Goal: Task Accomplishment & Management: Use online tool/utility

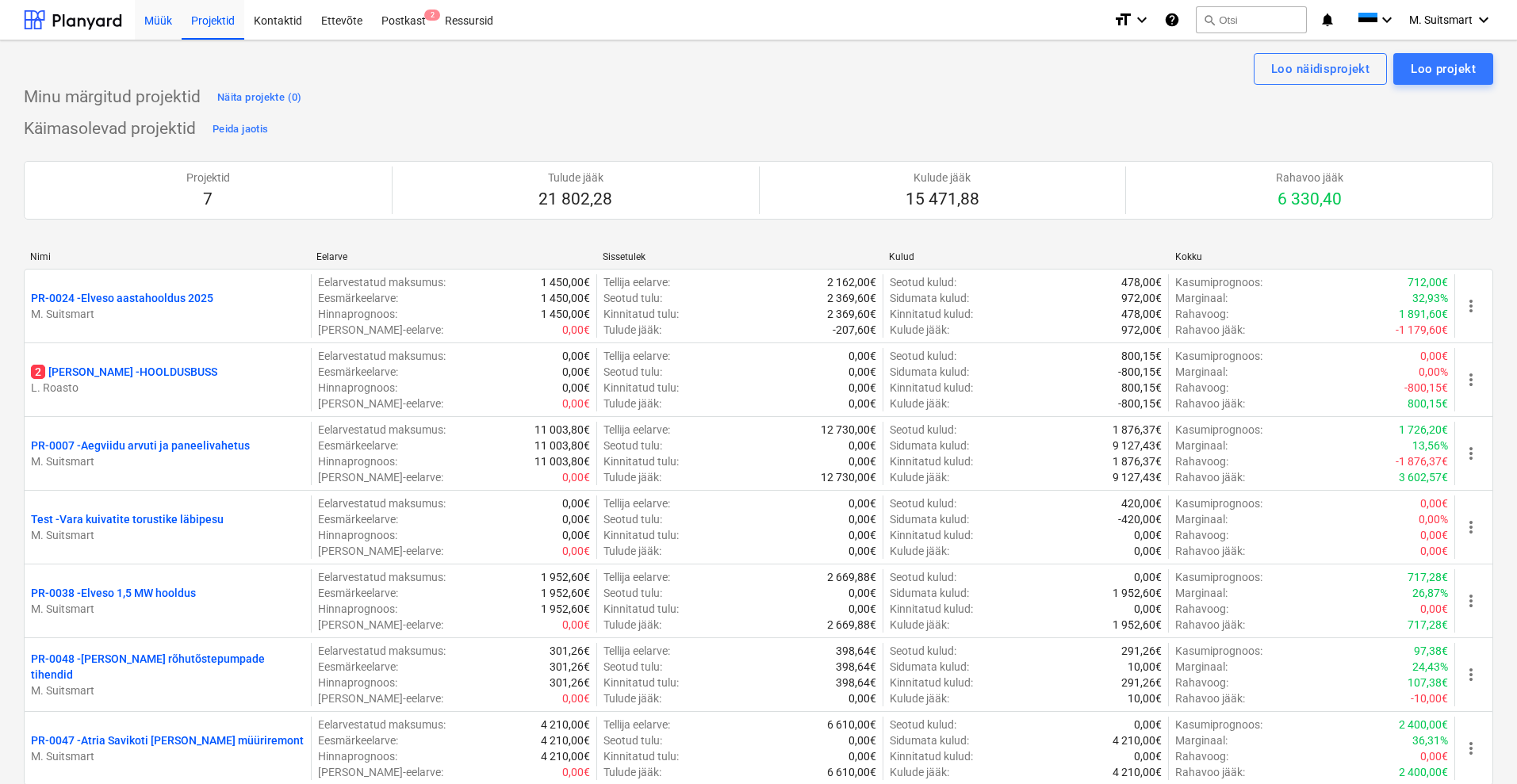
click at [157, 21] on div "Müük" at bounding box center [158, 19] width 47 height 40
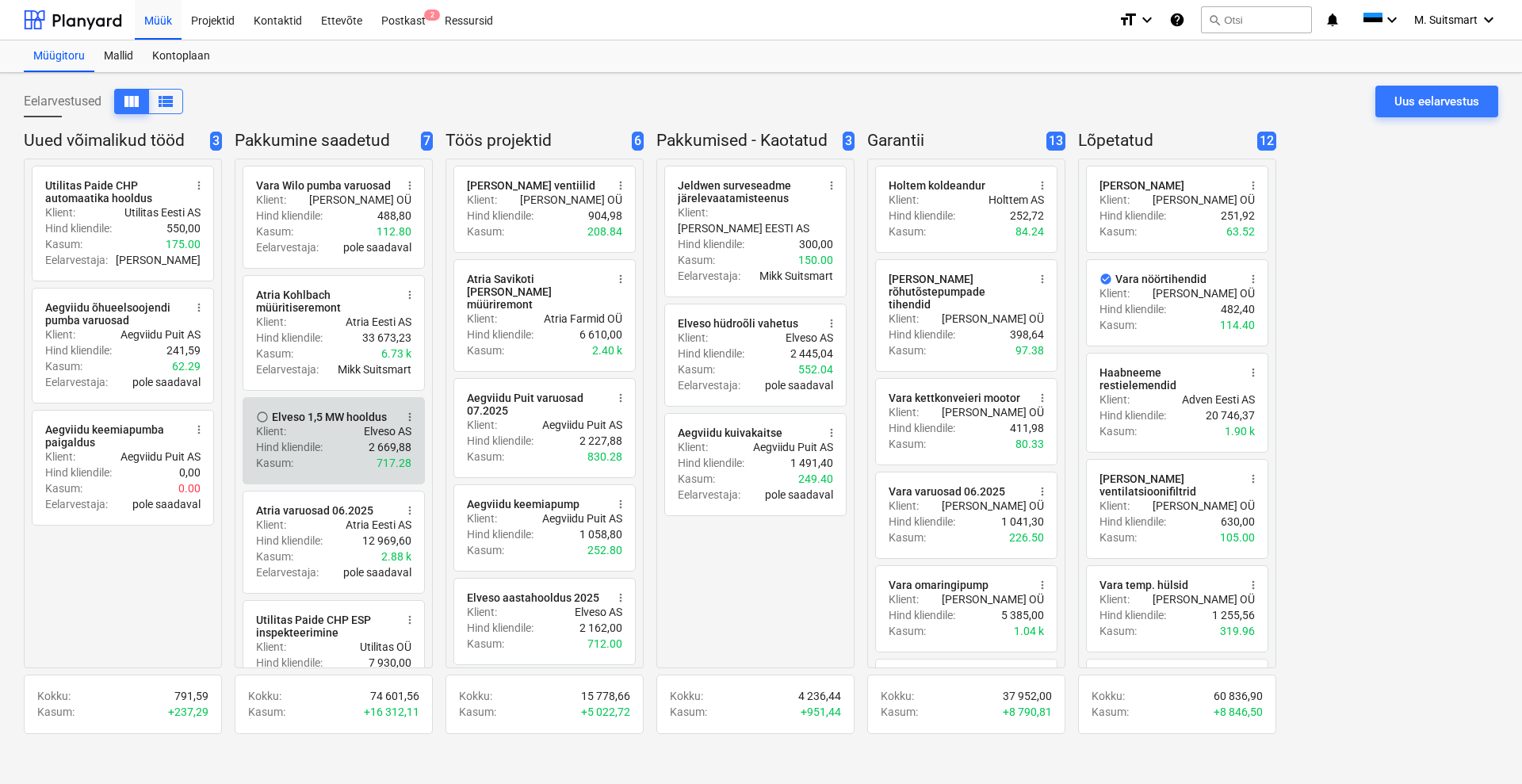
click at [302, 454] on p "Hind kliendile :" at bounding box center [289, 447] width 66 height 16
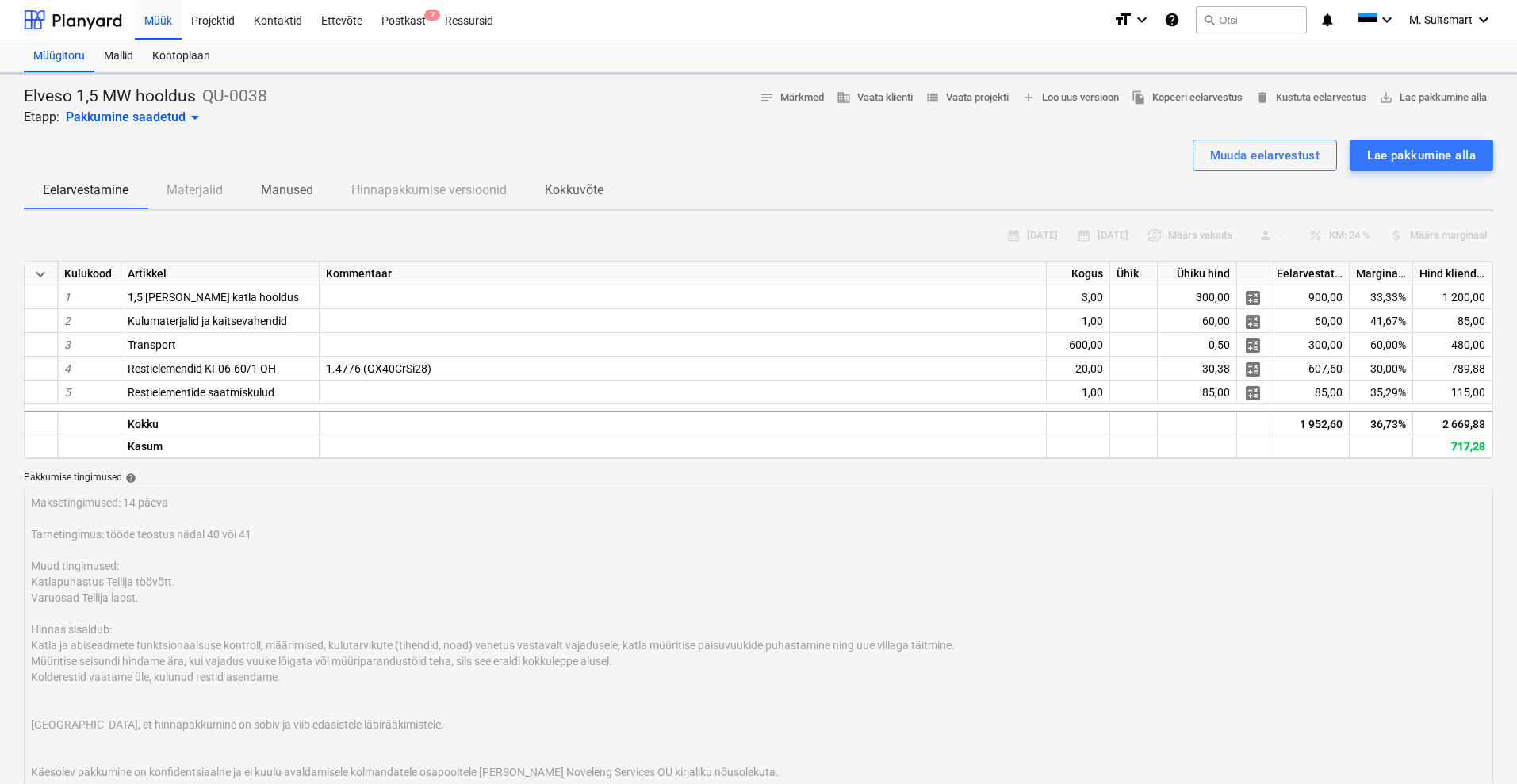
type textarea "x"
click at [156, 20] on div "Müük" at bounding box center [158, 19] width 47 height 40
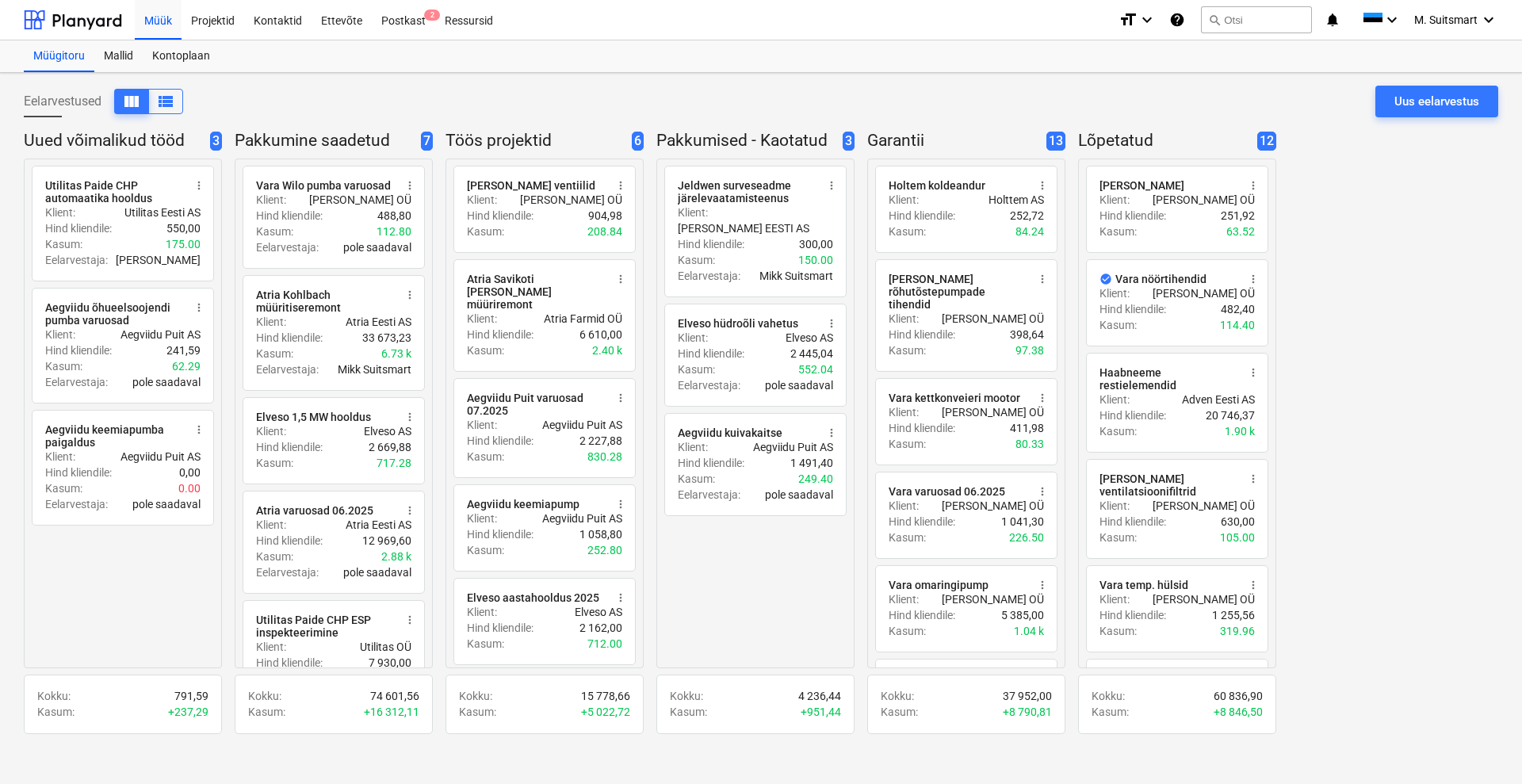
drag, startPoint x: 544, startPoint y: 374, endPoint x: 124, endPoint y: 641, distance: 497.7
click at [124, 641] on div "radio_button_unchecked Utilitas Paide CHP automaatika hooldus more_vert Klient …" at bounding box center [122, 414] width 198 height 511
click at [220, 15] on div "Projektid" at bounding box center [213, 19] width 62 height 40
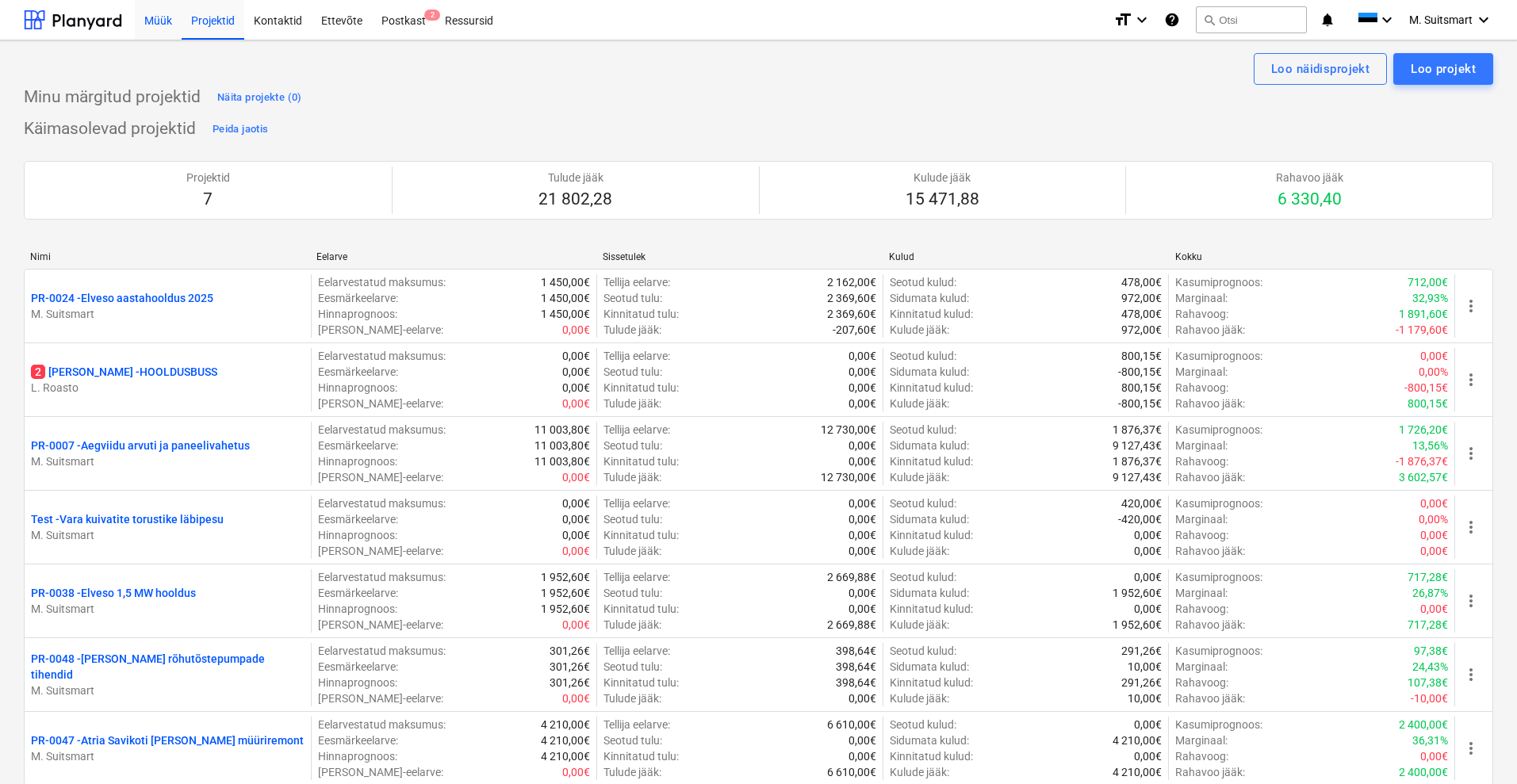
click at [168, 19] on div "Müük" at bounding box center [158, 19] width 47 height 40
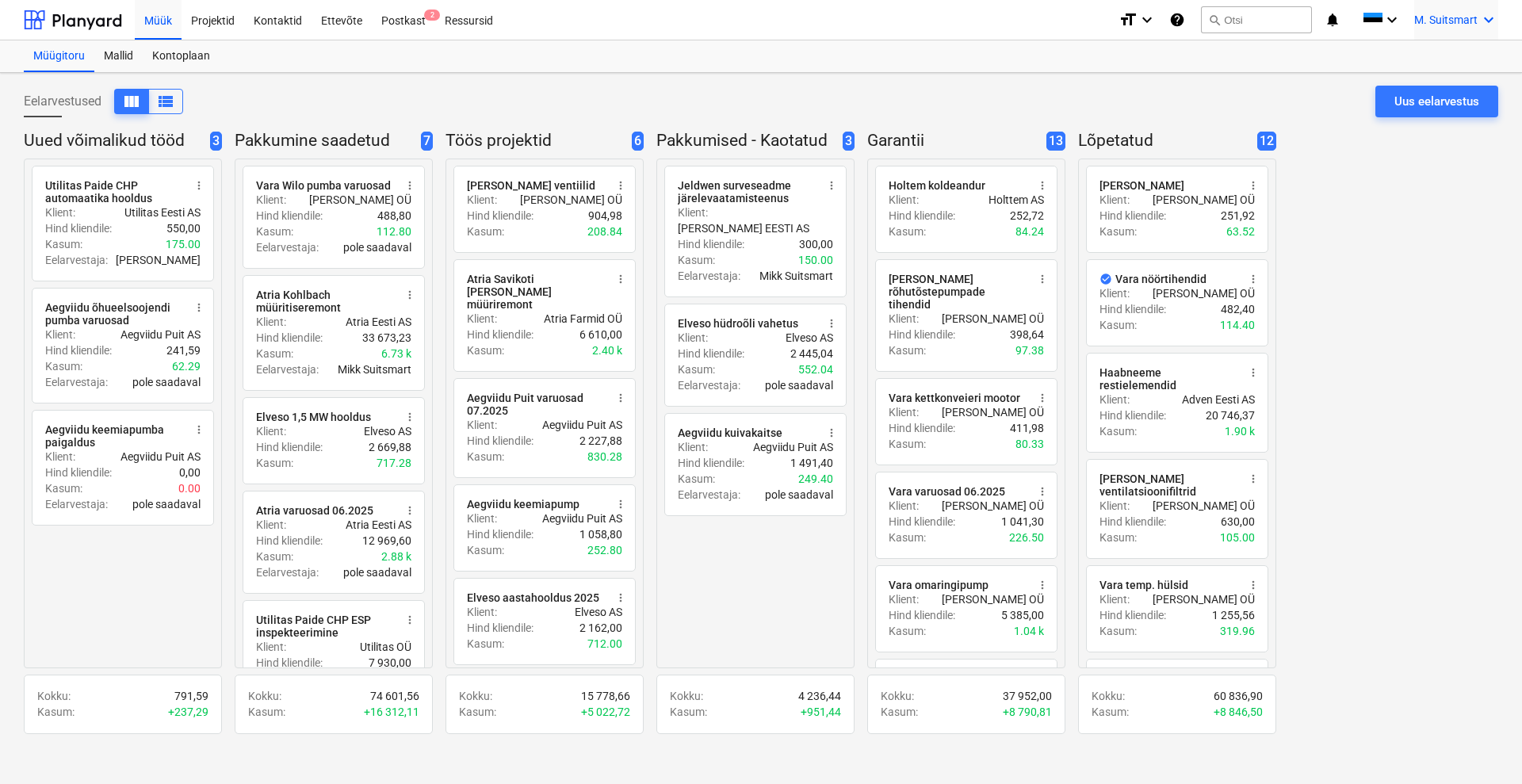
click at [1420, 15] on span "M. Suitsmart" at bounding box center [1446, 20] width 63 height 13
click at [1400, 72] on div "MS Novel Engineering OÜ" at bounding box center [1421, 66] width 135 height 22
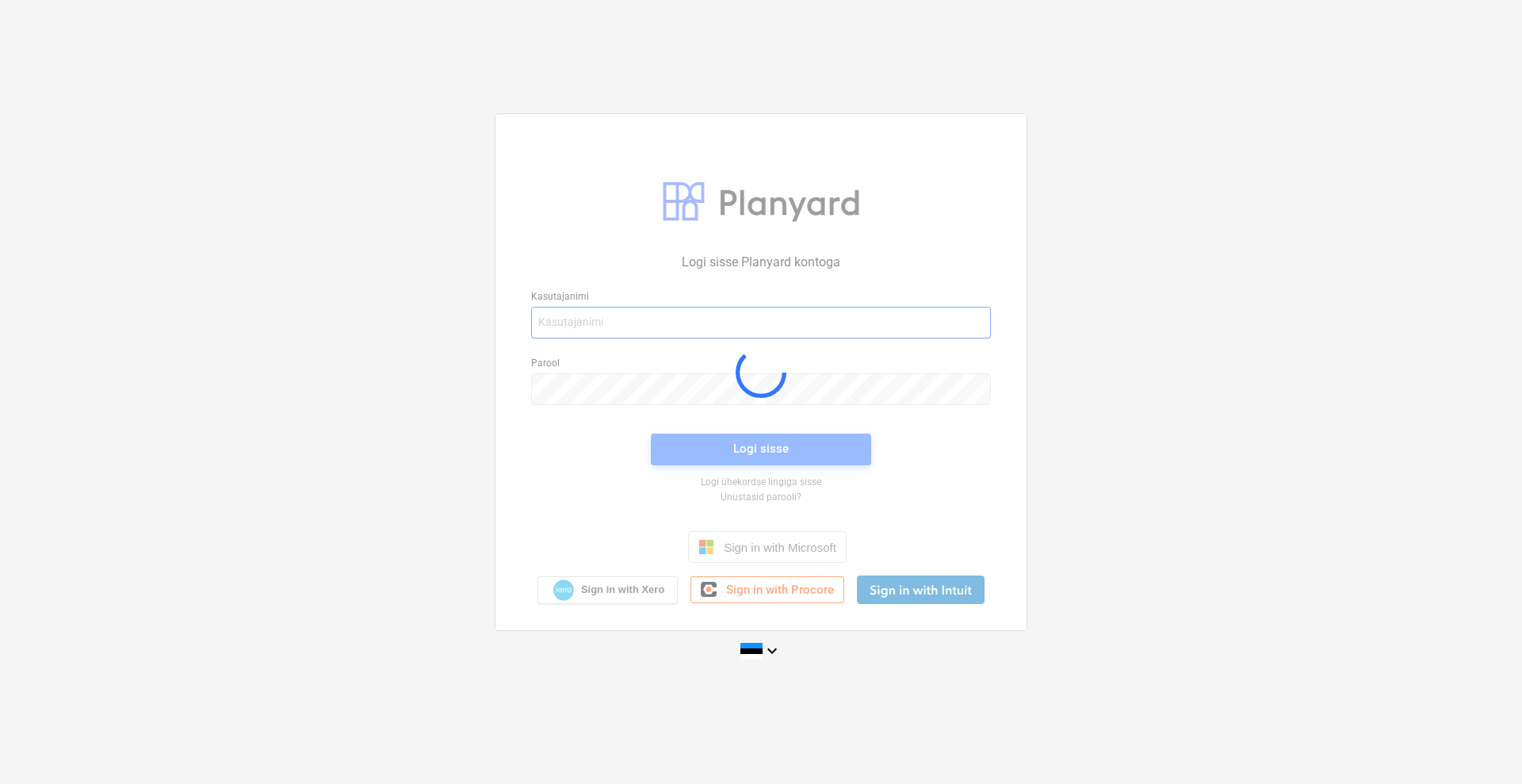
type input "[EMAIL_ADDRESS][DOMAIN_NAME]"
